Goal: Check status

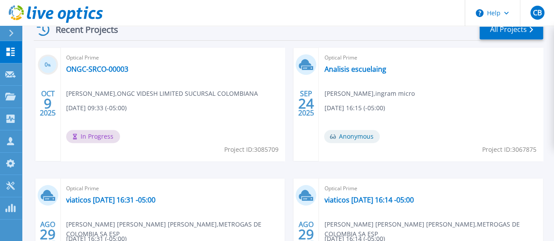
scroll to position [263, 0]
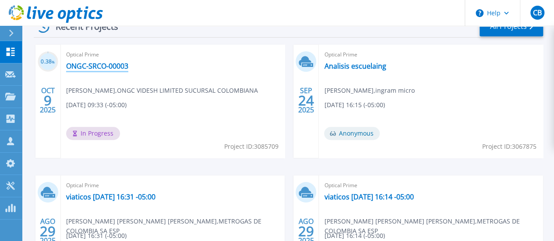
click at [94, 66] on link "ONGC-SRCO-00003" at bounding box center [97, 66] width 62 height 9
